Goal: Obtain resource: Obtain resource

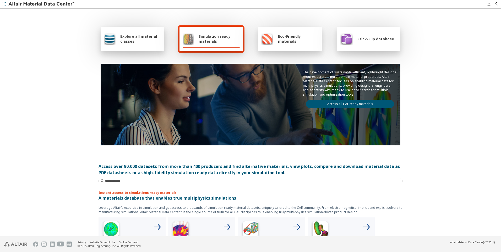
click at [362, 105] on link "Access all CAE ready materials" at bounding box center [350, 104] width 88 height 8
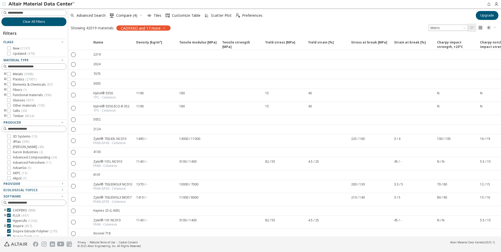
click at [5, 78] on icon "toogle group" at bounding box center [5, 79] width 4 height 4
click at [14, 85] on icon "toogle group" at bounding box center [13, 84] width 4 height 4
click at [37, 89] on span "( 1107 )" at bounding box center [40, 89] width 9 height 4
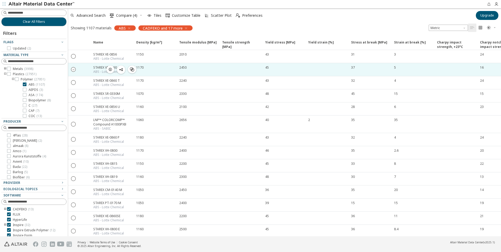
click at [72, 70] on icon "" at bounding box center [73, 69] width 5 height 5
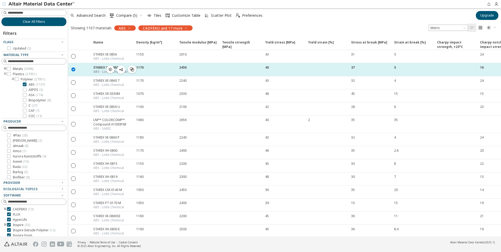
click at [102, 68] on div "STAREX VE-0860" at bounding box center [110, 67] width 34 height 4
click at [111, 69] on icon "button" at bounding box center [110, 69] width 4 height 4
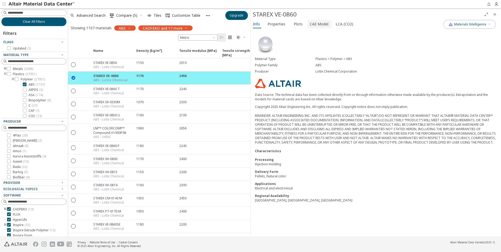
click at [318, 24] on span "CAE Model" at bounding box center [319, 24] width 19 height 8
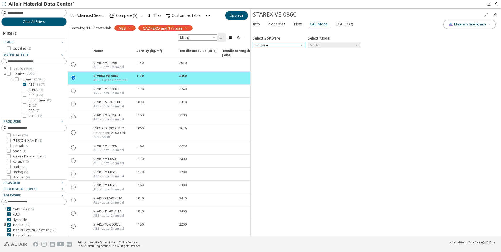
click at [286, 43] on span "Software" at bounding box center [279, 45] width 52 height 6
click at [269, 101] on span "Ls-Dyna" at bounding box center [279, 102] width 48 height 4
click at [333, 47] on span "Model" at bounding box center [334, 45] width 52 height 6
click at [320, 57] on span "Mat24" at bounding box center [334, 58] width 48 height 4
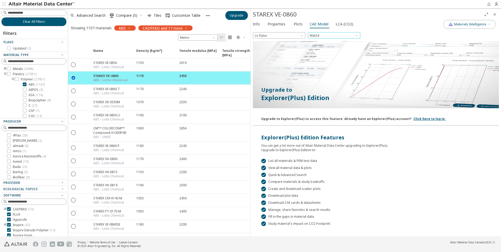
scroll to position [25, 0]
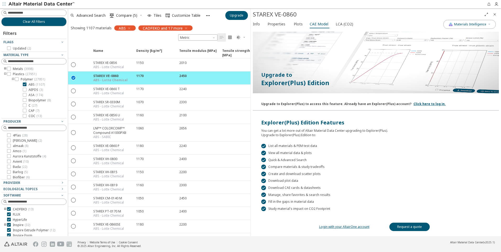
click at [345, 229] on link "Login with your AltairOne account" at bounding box center [344, 226] width 50 height 4
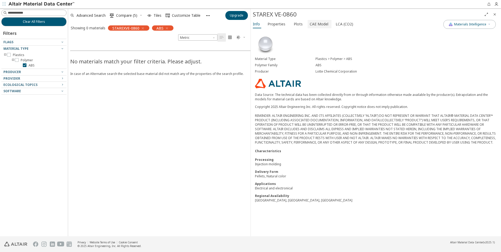
click at [312, 24] on span "CAE Model" at bounding box center [319, 24] width 19 height 8
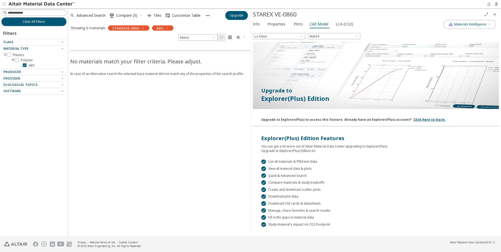
scroll to position [25, 0]
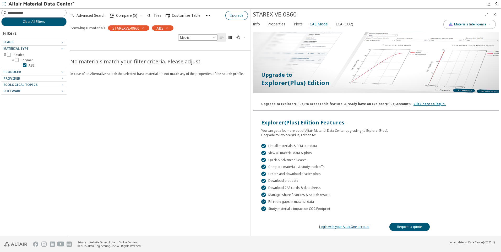
click at [237, 14] on span "Upgrade" at bounding box center [237, 15] width 14 height 4
